Goal: Check status: Check status

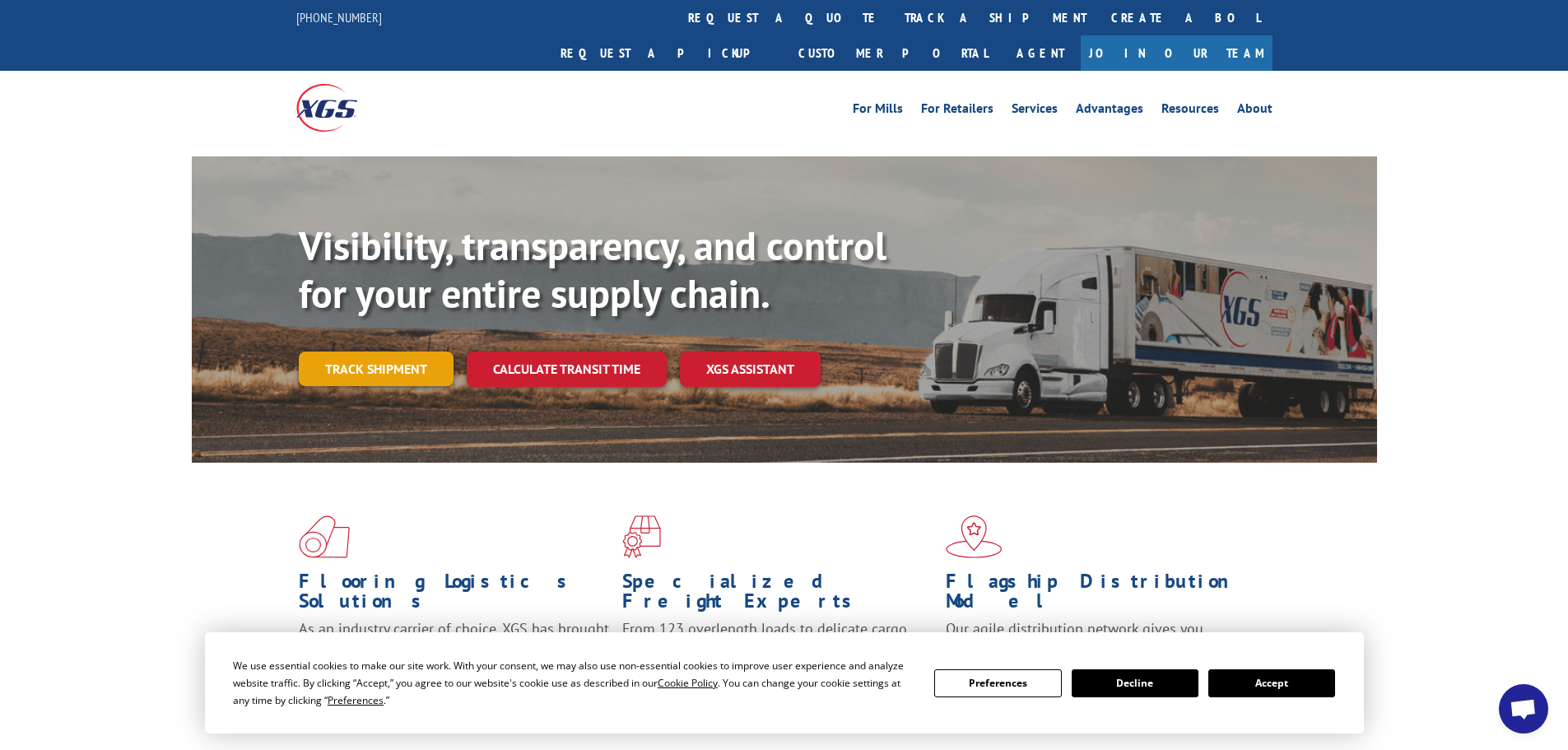
click at [407, 352] on link "Track shipment" at bounding box center [376, 369] width 155 height 35
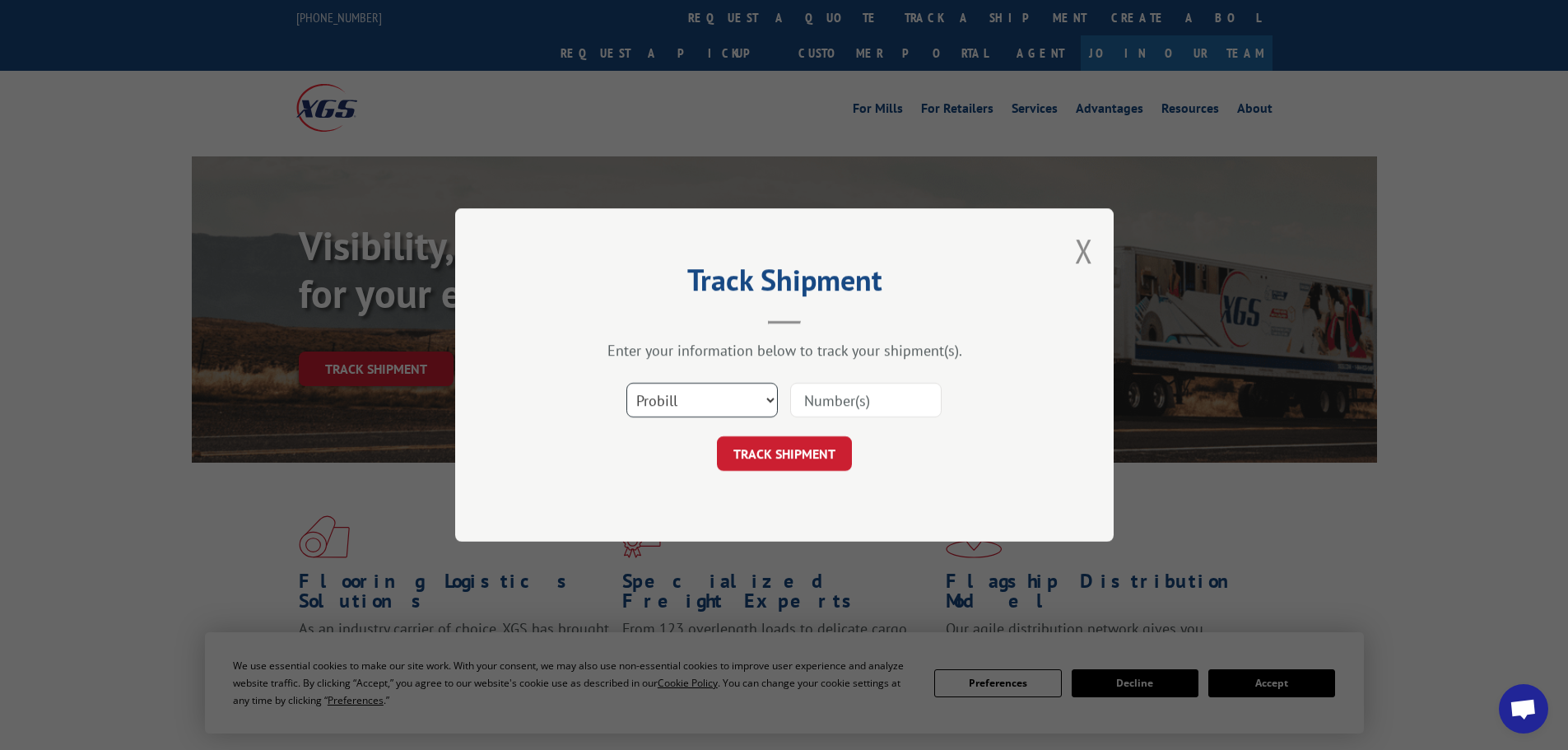
click at [686, 394] on select "Select category... Probill BOL PO" at bounding box center [703, 400] width 152 height 35
select select "bol"
click at [627, 383] on select "Select category... Probill BOL PO" at bounding box center [703, 400] width 152 height 35
click at [892, 402] on input at bounding box center [865, 400] width 152 height 35
paste input "6004489"
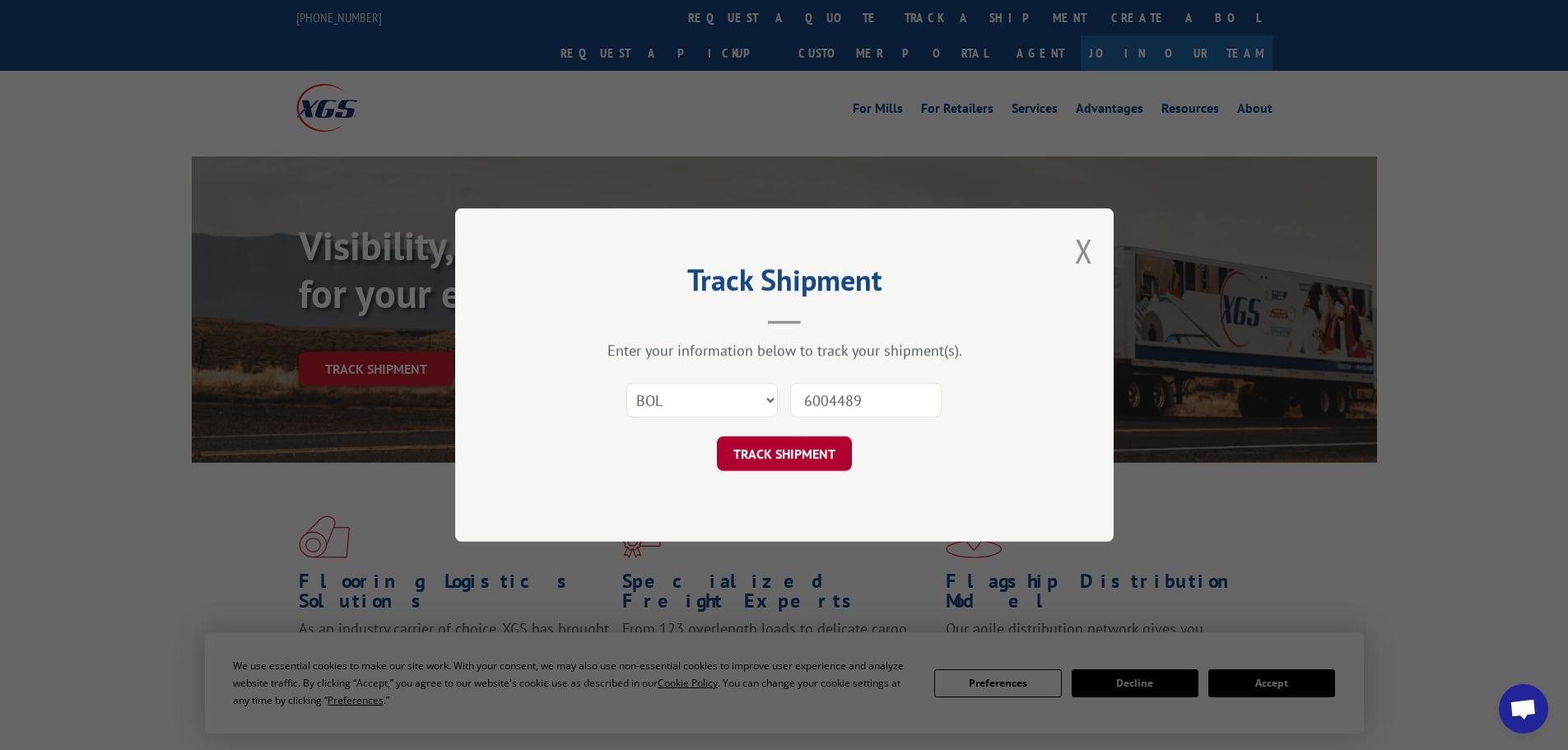
type input "6004489"
click at [802, 459] on button "TRACK SHIPMENT" at bounding box center [784, 453] width 135 height 35
